Goal: Task Accomplishment & Management: Complete application form

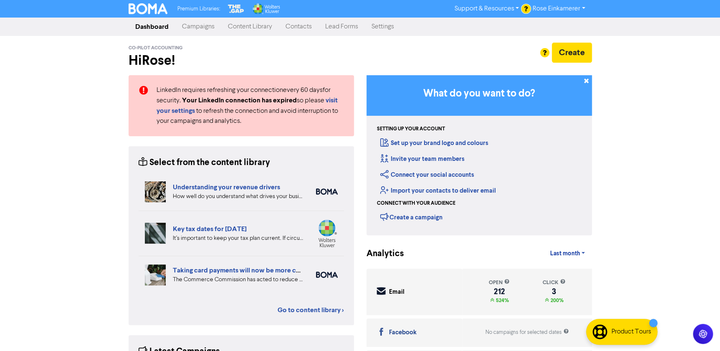
click at [306, 25] on link "Contacts" at bounding box center [299, 26] width 40 height 17
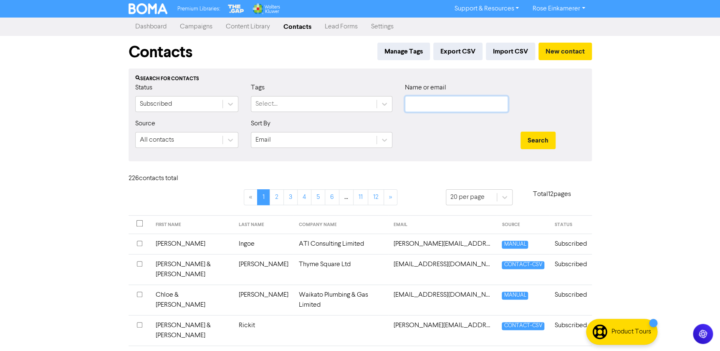
click at [449, 105] on input "text" at bounding box center [456, 104] width 103 height 16
type input "[PERSON_NAME]"
click at [521, 132] on button "Search" at bounding box center [538, 141] width 35 height 18
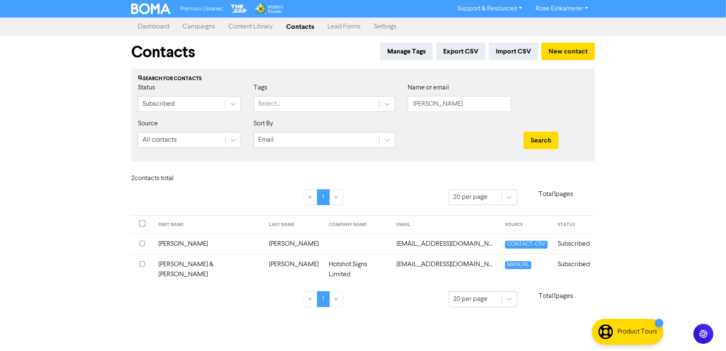
click at [142, 264] on input "checkbox" at bounding box center [142, 263] width 5 height 5
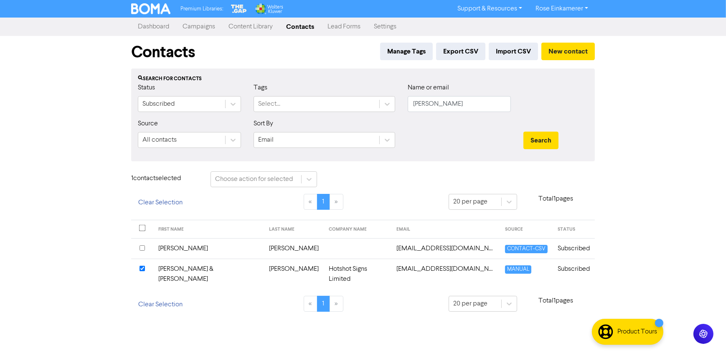
click at [324, 269] on td "Hotshot Signs Limited" at bounding box center [358, 274] width 68 height 30
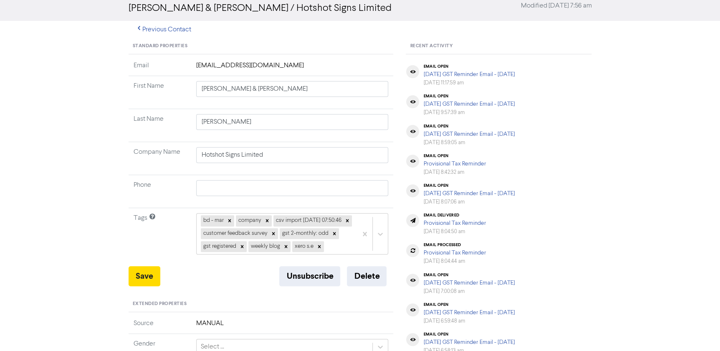
scroll to position [76, 0]
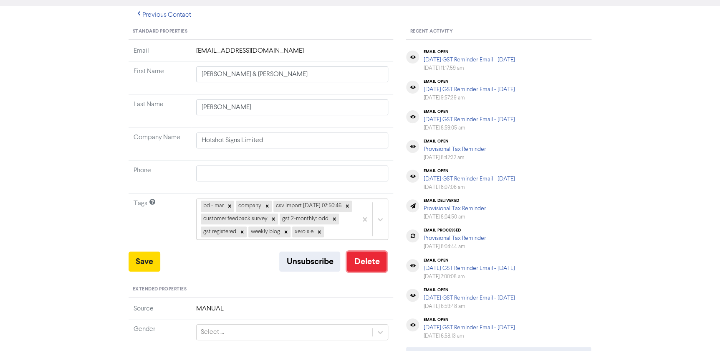
click at [369, 271] on button "Delete" at bounding box center [367, 261] width 40 height 20
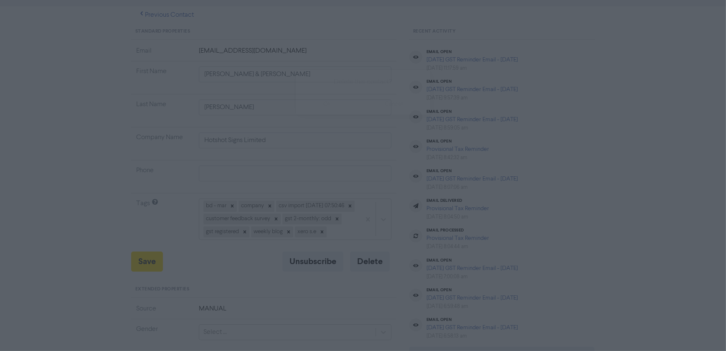
click at [333, 105] on button "ok" at bounding box center [327, 104] width 62 height 21
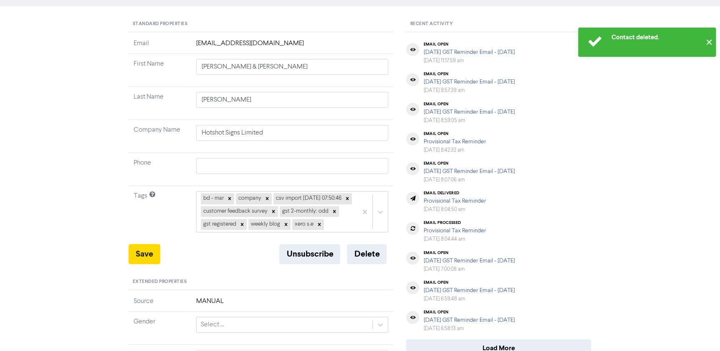
click at [710, 41] on button "✕" at bounding box center [710, 42] width 14 height 29
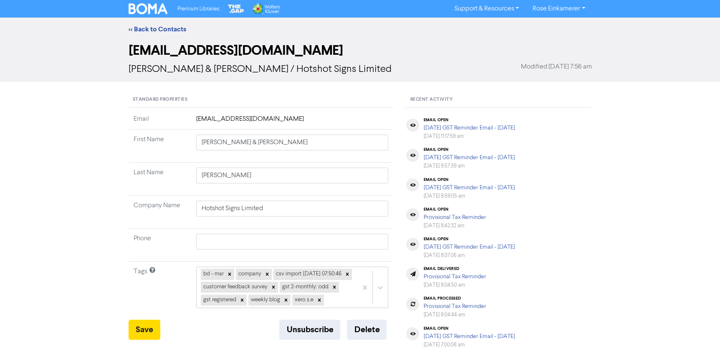
scroll to position [0, 0]
click at [162, 28] on link "<< Back to Contacts" at bounding box center [158, 29] width 58 height 8
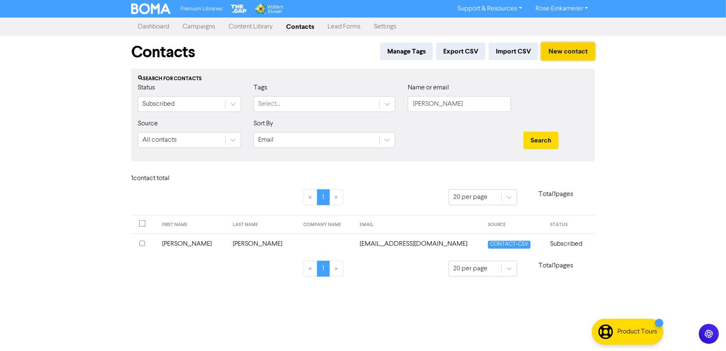
click at [560, 53] on button "New contact" at bounding box center [567, 52] width 53 height 18
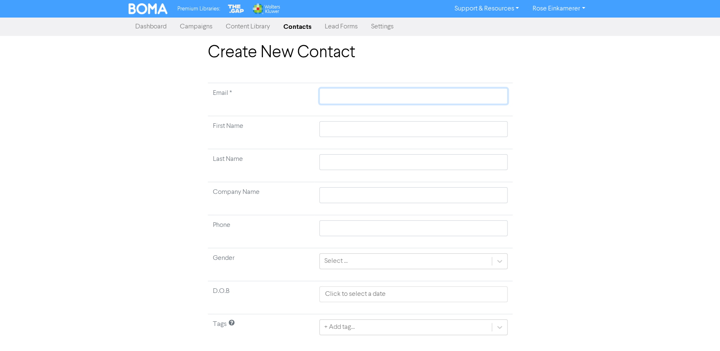
click at [342, 92] on input "text" at bounding box center [414, 96] width 188 height 16
paste input "[EMAIL_ADDRESS][DOMAIN_NAME]"
type input "[EMAIL_ADDRESS][DOMAIN_NAME]"
click at [346, 131] on input "text" at bounding box center [414, 129] width 188 height 16
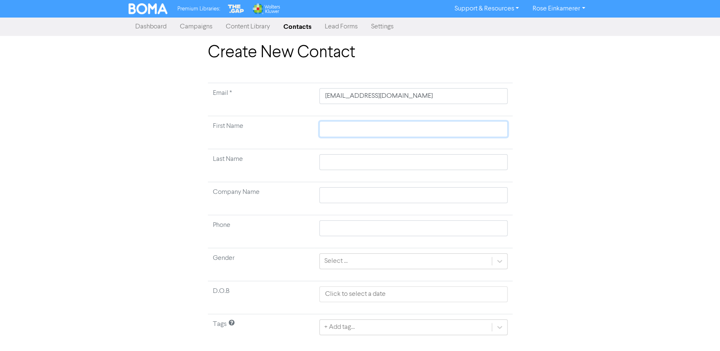
type input "T"
type input "Tr"
type input "Trt"
type input "Tr"
type input "Tri"
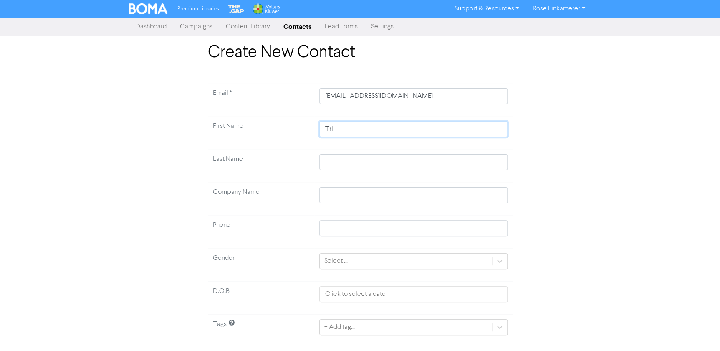
type input "[MEDICAL_DATA]"
type input "Trist"
type input "[PERSON_NAME]"
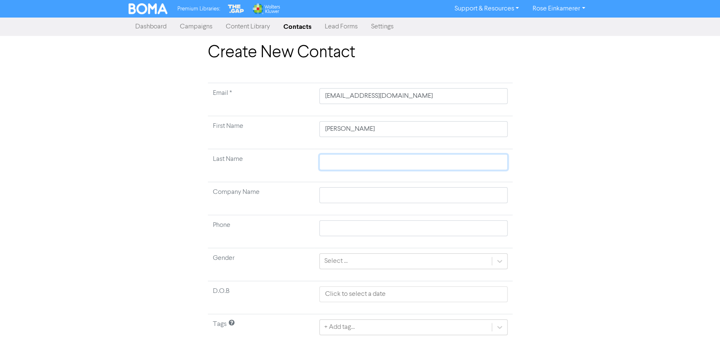
type input "P"
type input "Pe"
type input "Pen"
type input "Penm"
type input "Penma"
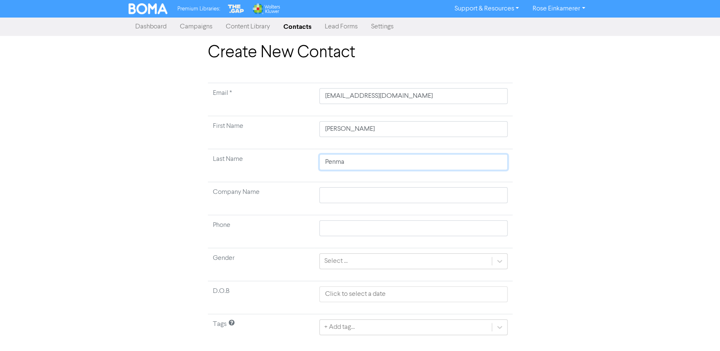
type input "[PERSON_NAME]"
click at [330, 193] on input "text" at bounding box center [414, 195] width 188 height 16
paste input "Hotshot Signs 2021 Limited"
type input "Hotshot Signs 2021 Limited"
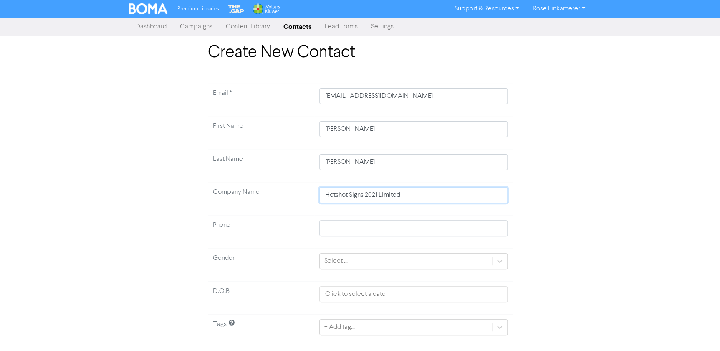
type input "Hotshot Signs 2021 Limited"
click at [356, 221] on input "text" at bounding box center [414, 228] width 188 height 16
paste input "0274807997"
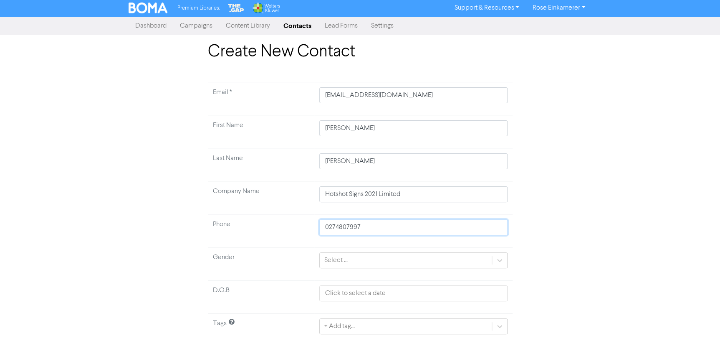
scroll to position [19, 0]
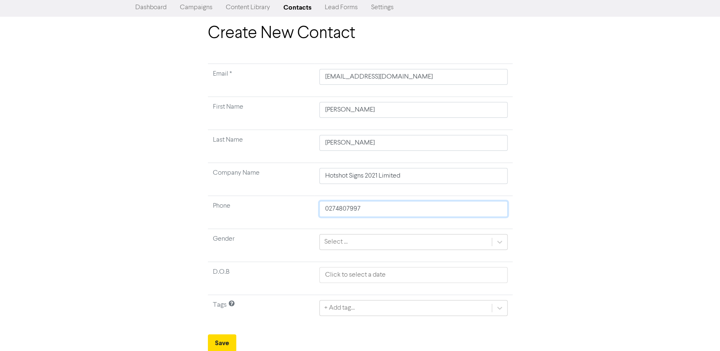
type input "0274807997"
click at [497, 306] on div "+ Add tag..." at bounding box center [414, 307] width 188 height 16
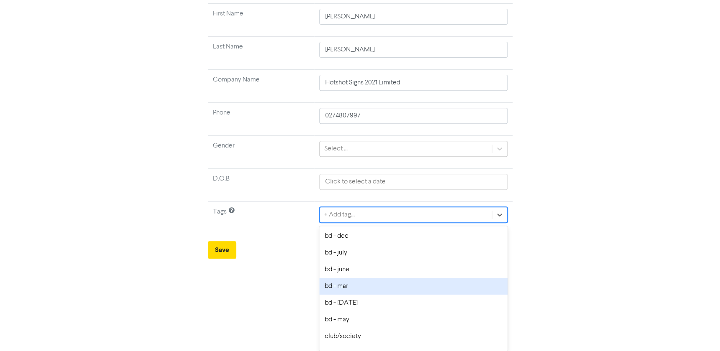
click at [378, 287] on div "bd - mar" at bounding box center [414, 286] width 188 height 17
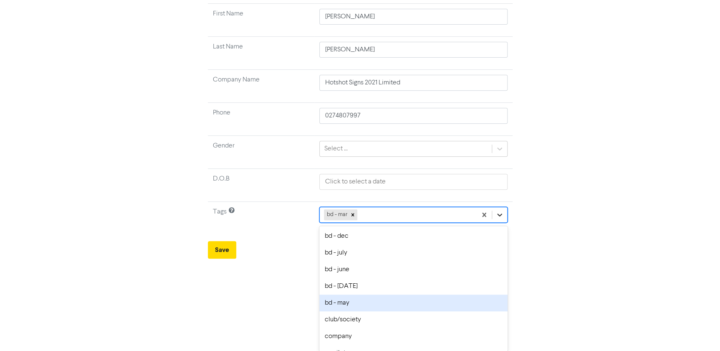
click at [499, 223] on div "option bd - may focused, 6 of 30. 29 results available. Use Up and Down to choo…" at bounding box center [414, 215] width 188 height 16
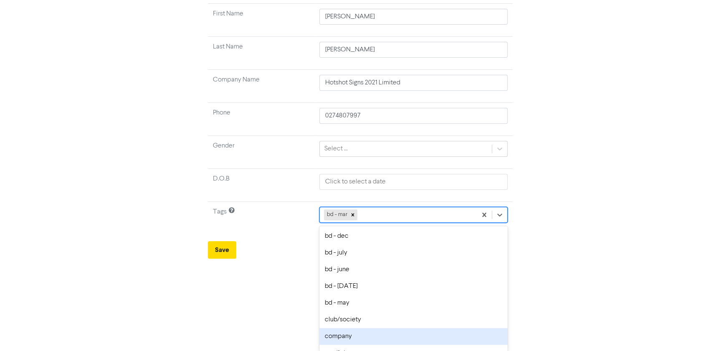
click at [387, 332] on div "company" at bounding box center [414, 336] width 188 height 17
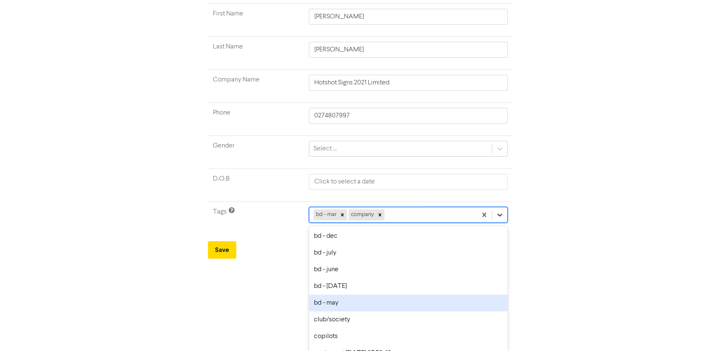
click at [500, 223] on div "option bd - may focused, 6 of 30. 28 results available. Use Up and Down to choo…" at bounding box center [408, 215] width 199 height 16
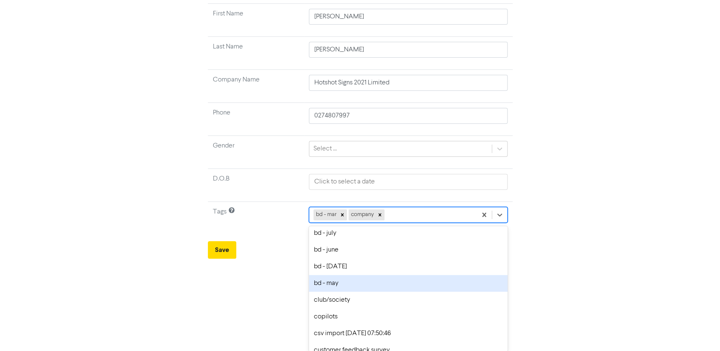
scroll to position [38, 0]
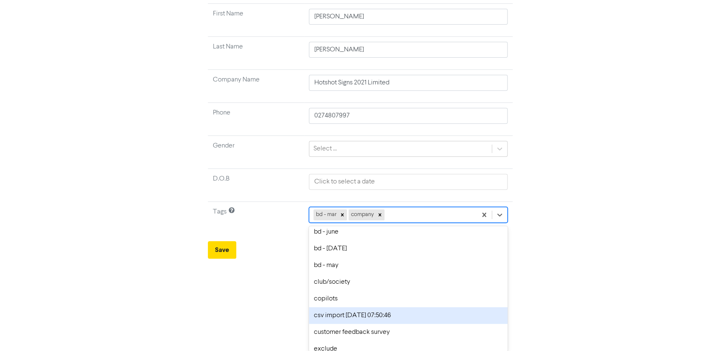
click at [413, 313] on div "csv import [DATE] 07:50:46" at bounding box center [408, 315] width 199 height 17
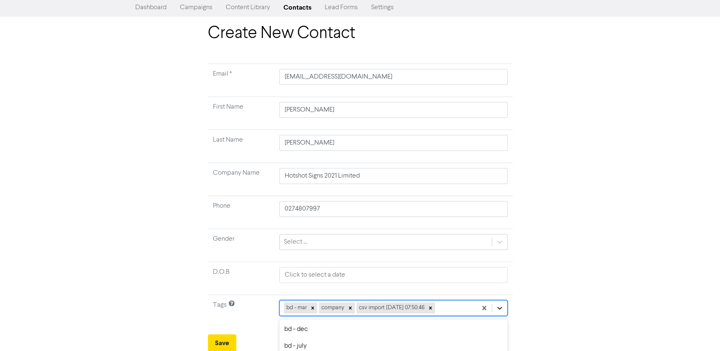
scroll to position [112, 0]
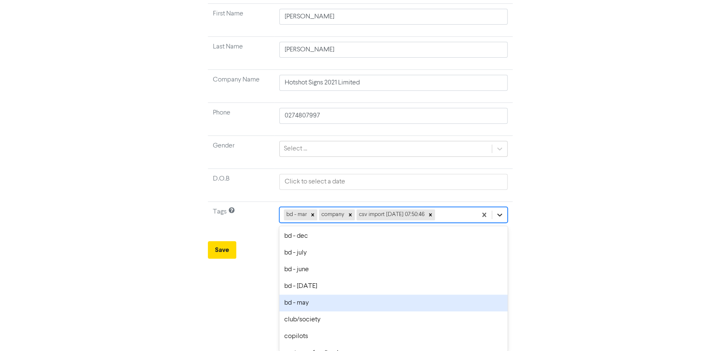
click at [500, 223] on div "option bd - may focused, 6 of 30. 27 results available. Use Up and Down to choo…" at bounding box center [393, 215] width 228 height 16
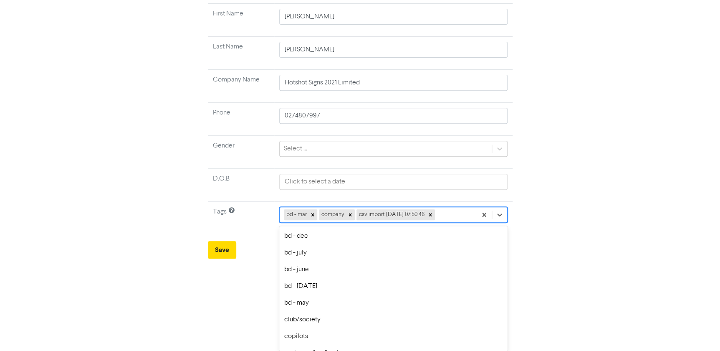
scroll to position [76, 0]
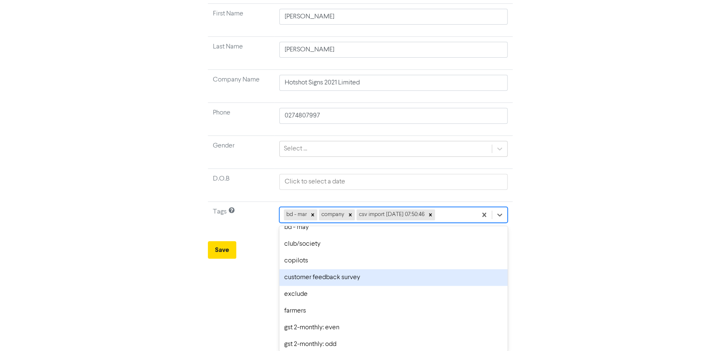
click at [387, 278] on div "customer feedback survey" at bounding box center [393, 277] width 228 height 17
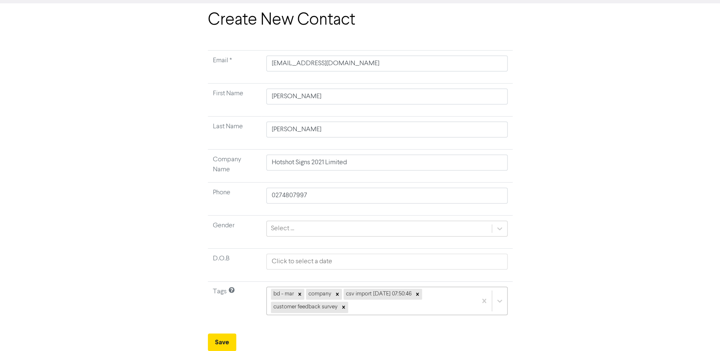
scroll to position [32, 0]
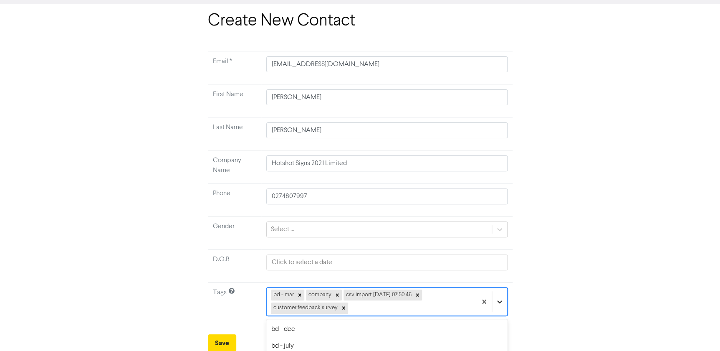
click at [500, 305] on div "option bd - may focused, 6 of 30. 26 results available. Use Up and Down to choo…" at bounding box center [386, 301] width 241 height 28
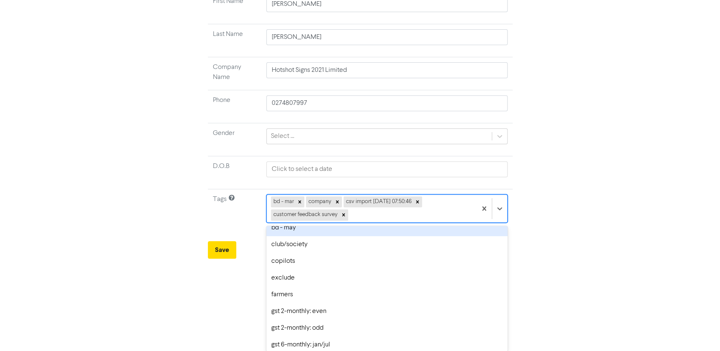
scroll to position [76, 0]
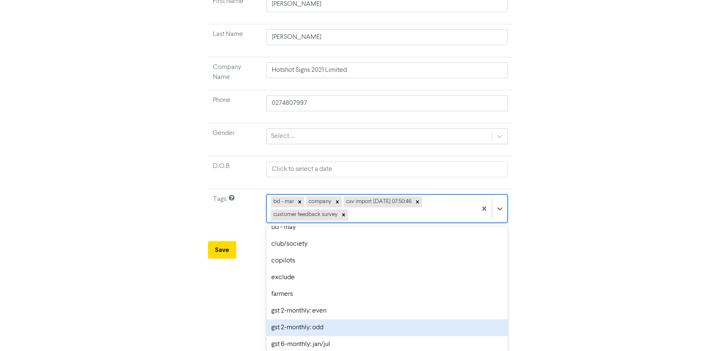
click at [402, 324] on div "gst 2-monthly: odd" at bounding box center [386, 327] width 241 height 17
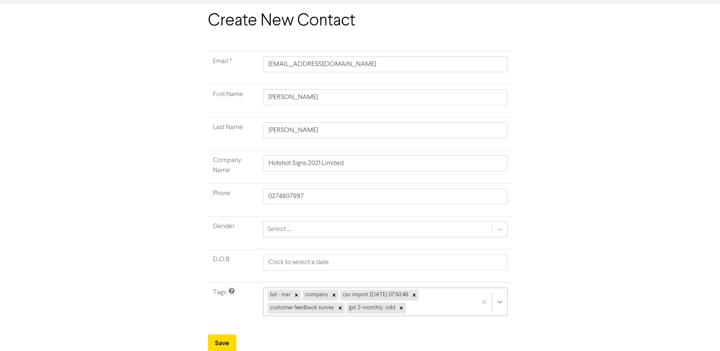
click at [499, 305] on div "bd - mar company csv import [DATE] 07:50:46 customer feedback survey gst 2-mont…" at bounding box center [385, 301] width 245 height 28
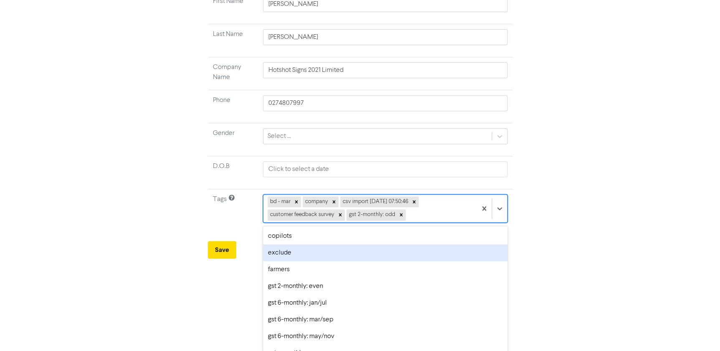
scroll to position [114, 0]
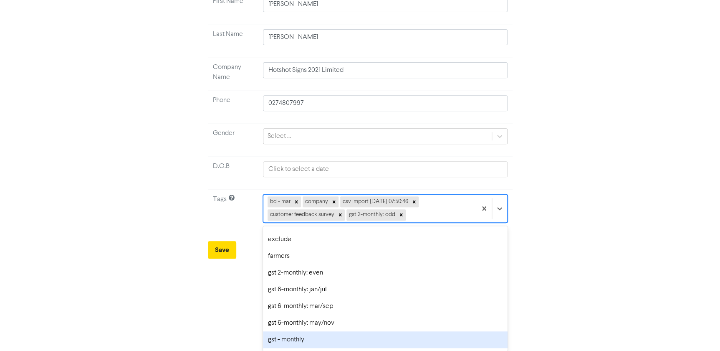
click at [406, 334] on div "gst - monthly" at bounding box center [385, 339] width 245 height 17
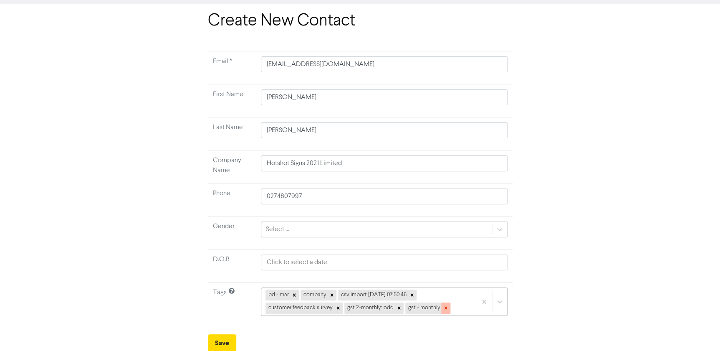
click at [445, 307] on icon at bounding box center [446, 308] width 6 height 6
click at [506, 301] on div "bd - mar company csv import [DATE] 07:50:46 customer feedback survey gst 2-mont…" at bounding box center [385, 301] width 245 height 28
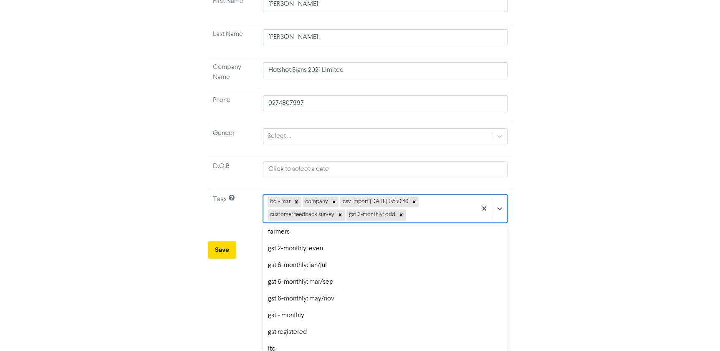
scroll to position [152, 0]
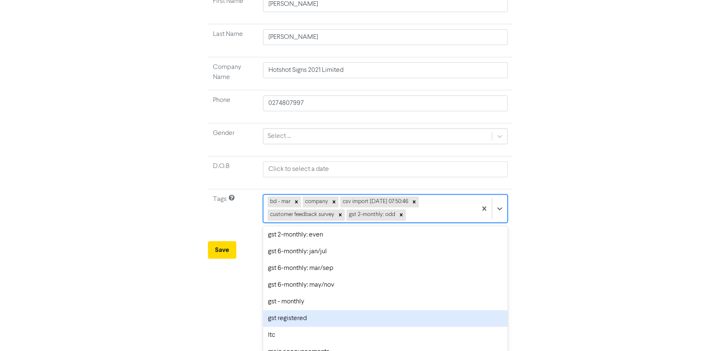
click at [393, 315] on div "gst registered" at bounding box center [385, 318] width 245 height 17
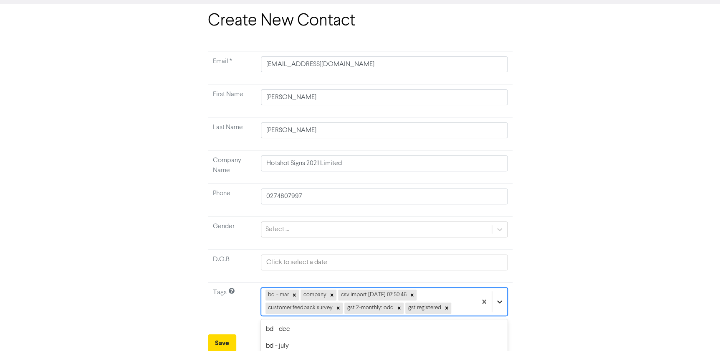
scroll to position [125, 0]
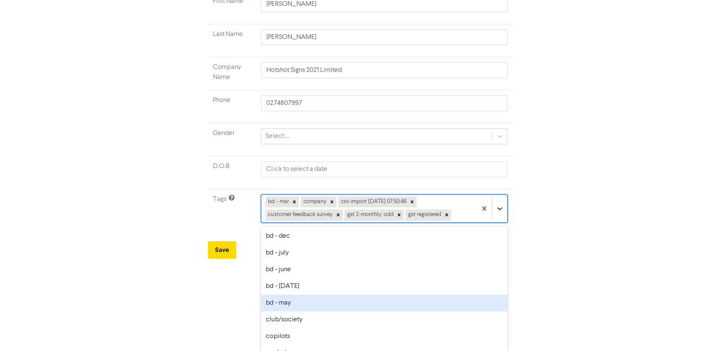
click at [499, 223] on div "option bd - may focused, 6 of 30. 24 results available. Use Up and Down to choo…" at bounding box center [384, 208] width 246 height 28
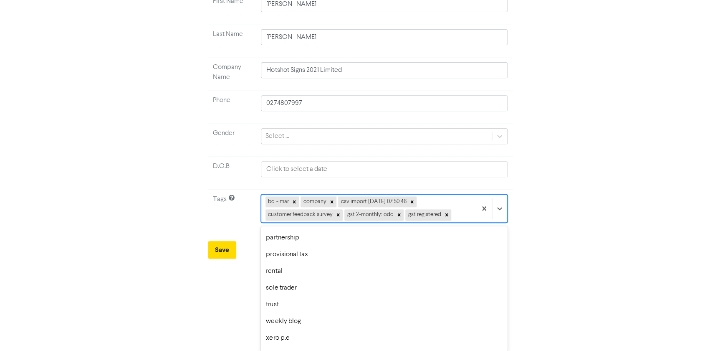
scroll to position [279, 0]
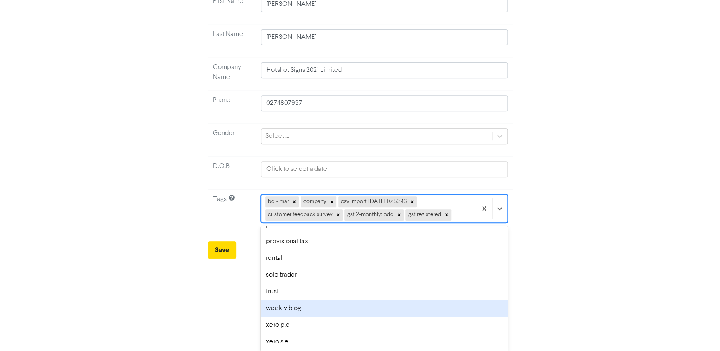
click at [408, 304] on div "weekly blog" at bounding box center [384, 308] width 246 height 17
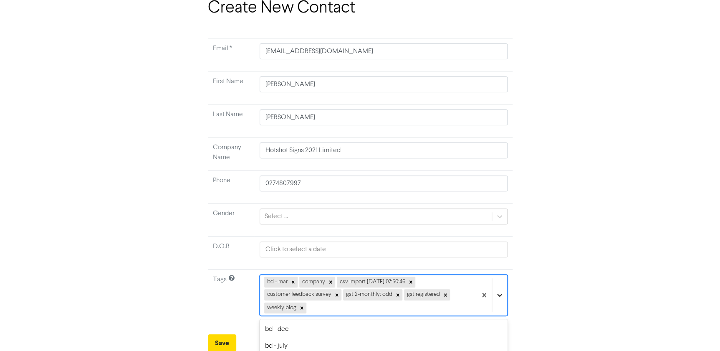
scroll to position [137, 0]
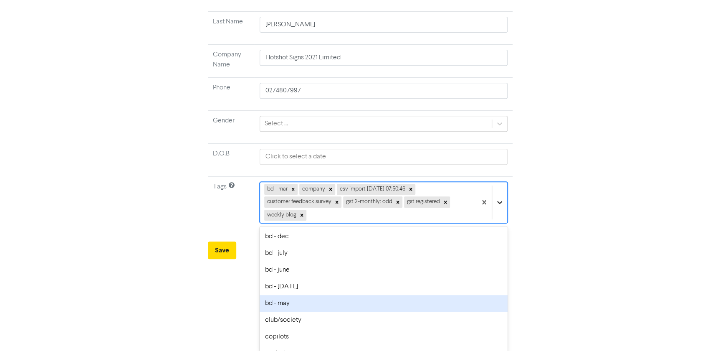
click at [498, 223] on div "option bd - may focused, 6 of 30. 23 results available. Use Up and Down to choo…" at bounding box center [384, 202] width 248 height 41
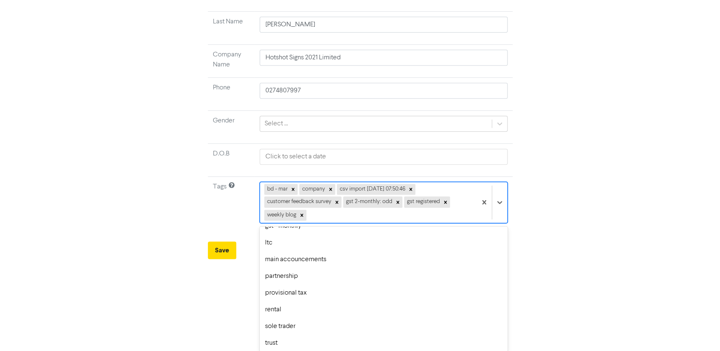
scroll to position [262, 0]
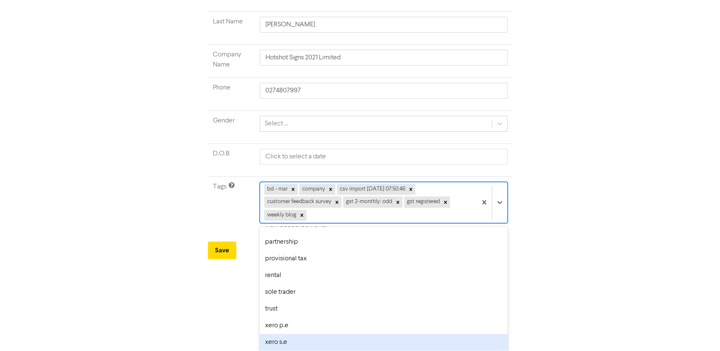
click at [377, 342] on div "xero s.e" at bounding box center [384, 342] width 248 height 17
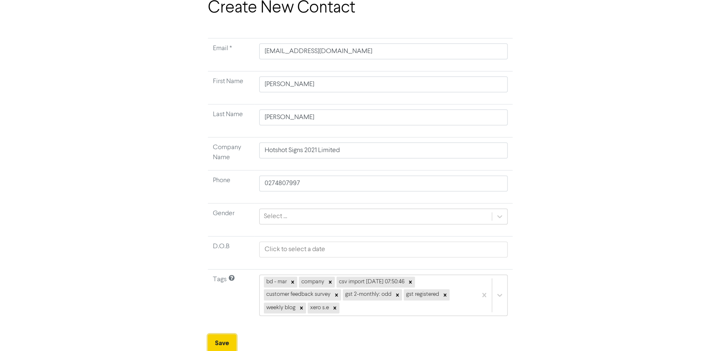
click at [220, 338] on button "Save" at bounding box center [222, 343] width 28 height 18
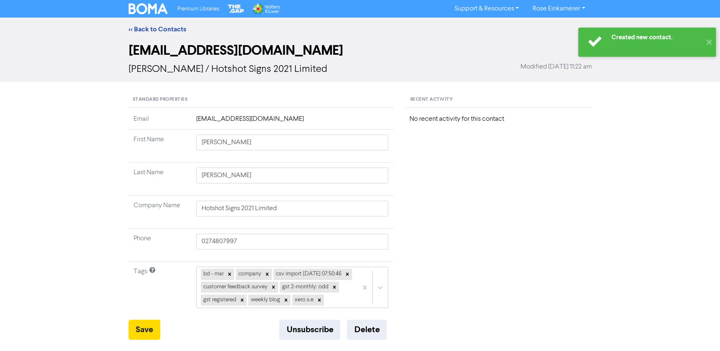
scroll to position [38, 0]
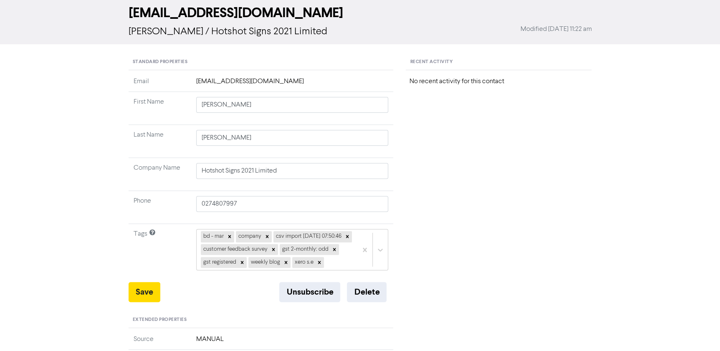
click at [500, 185] on div "Recent Activity No recent activity for this contact" at bounding box center [499, 326] width 198 height 545
